Goal: Information Seeking & Learning: Check status

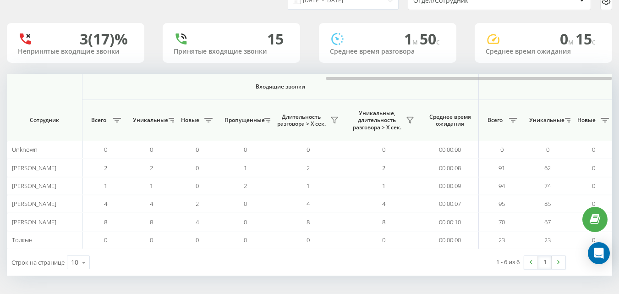
scroll to position [0, 673]
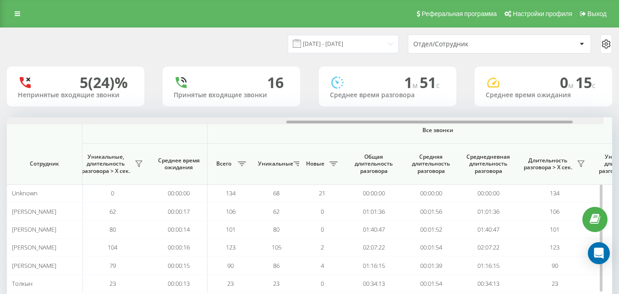
scroll to position [0, 673]
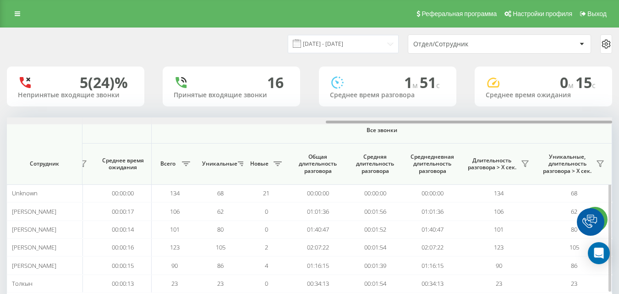
drag, startPoint x: 231, startPoint y: 122, endPoint x: 595, endPoint y: 141, distance: 365.4
click at [611, 133] on div "Входящие звонки Исходящие звонки Все звонки Сотрудник Всего Уникальные Новые Пр…" at bounding box center [310, 204] width 606 height 175
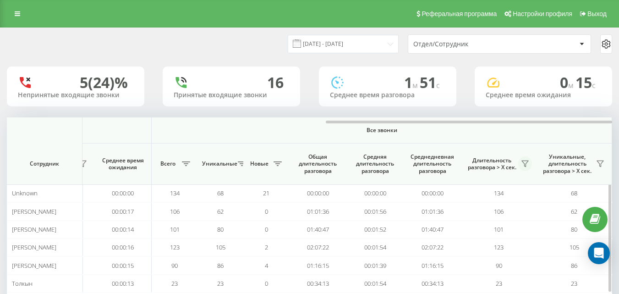
click at [521, 159] on button at bounding box center [525, 163] width 14 height 15
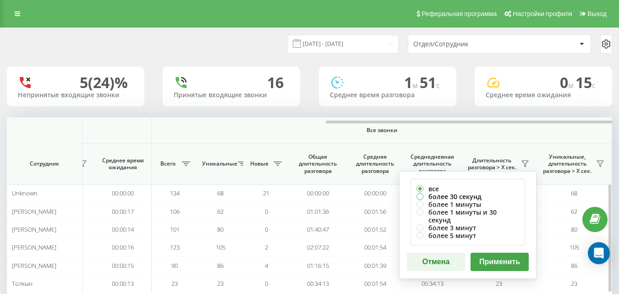
click at [447, 196] on label "более 30 секунд" at bounding box center [468, 197] width 103 height 8
radio input "true"
click at [492, 257] on button "Применить" at bounding box center [500, 262] width 58 height 18
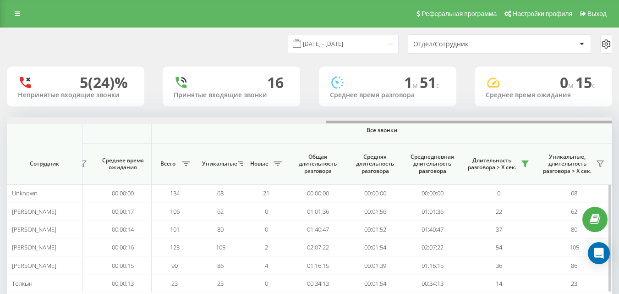
drag, startPoint x: 186, startPoint y: 122, endPoint x: 597, endPoint y: 120, distance: 411.2
click at [597, 120] on div at bounding box center [310, 120] width 606 height 7
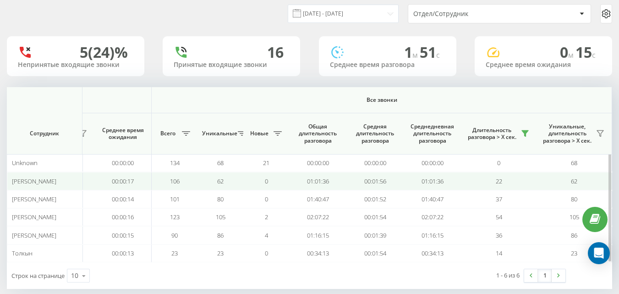
scroll to position [44, 0]
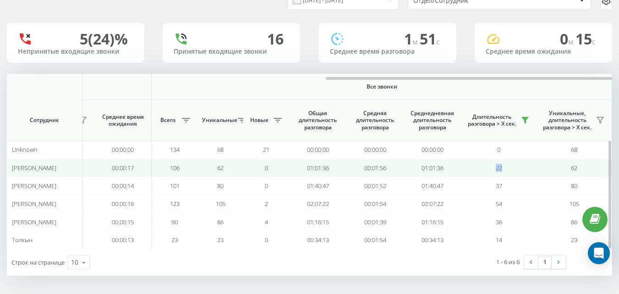
drag, startPoint x: 501, startPoint y: 166, endPoint x: 492, endPoint y: 160, distance: 11.2
click at [492, 160] on td "22" at bounding box center [499, 168] width 76 height 18
click at [493, 163] on td "22" at bounding box center [499, 168] width 76 height 18
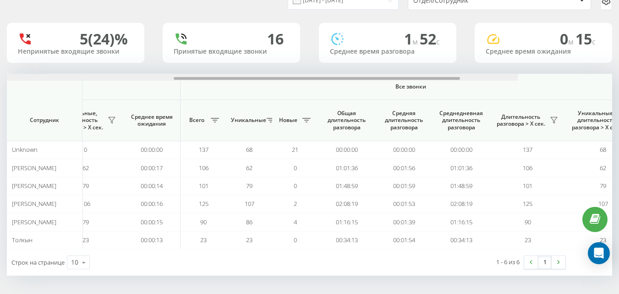
scroll to position [0, 673]
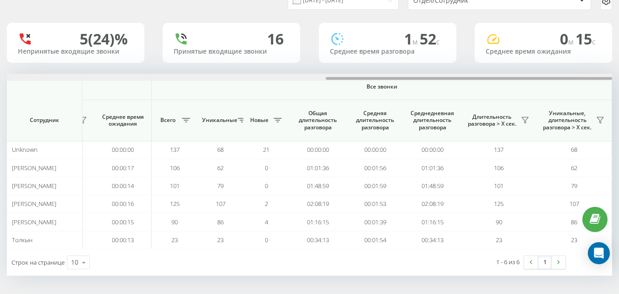
drag, startPoint x: 182, startPoint y: 77, endPoint x: 619, endPoint y: 63, distance: 437.5
click at [619, 63] on html "[DOMAIN_NAME] Проекты [DOMAIN_NAME] Дашборд Центр обращений Аналитика Ваши отче…" at bounding box center [309, 103] width 619 height 294
click at [524, 119] on icon at bounding box center [525, 120] width 6 height 6
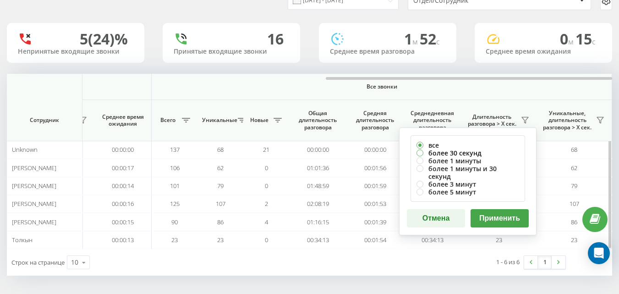
click at [417, 151] on label "более 30 секунд" at bounding box center [468, 153] width 103 height 8
radio input "true"
click at [496, 209] on button "Применить" at bounding box center [500, 218] width 58 height 18
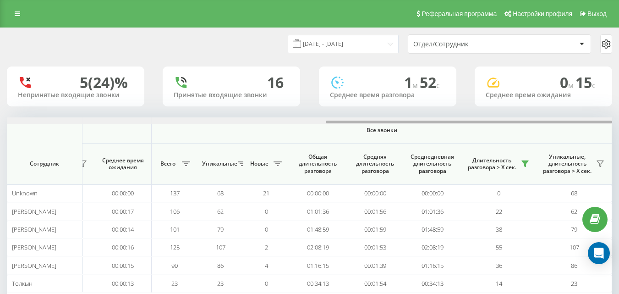
drag, startPoint x: 278, startPoint y: 121, endPoint x: 626, endPoint y: 109, distance: 348.1
click at [619, 109] on html "[DOMAIN_NAME] Проекты [DOMAIN_NAME] Дашборд Центр обращений Аналитика Ваши отче…" at bounding box center [309, 147] width 619 height 294
